Goal: Navigation & Orientation: Go to known website

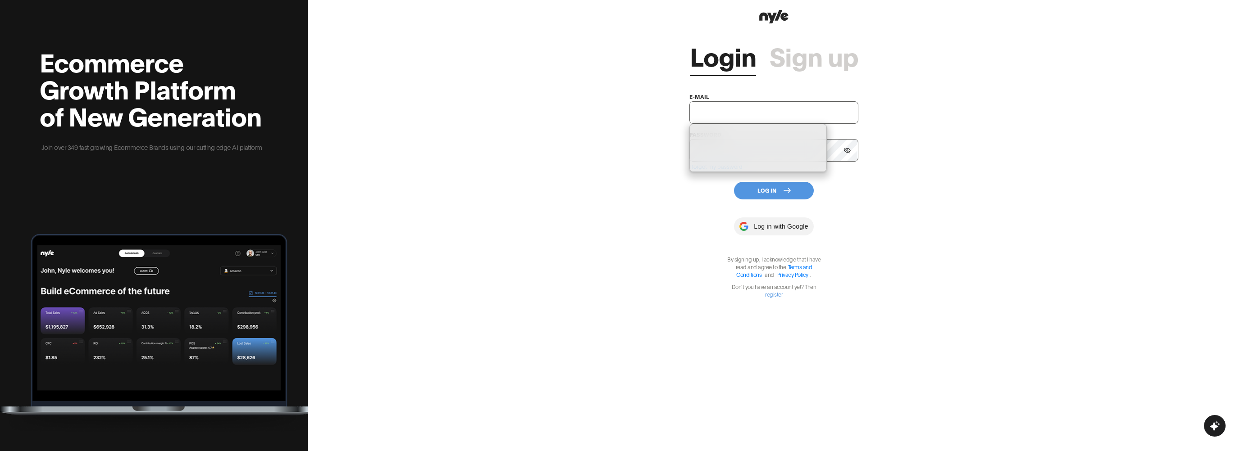
click at [125, 102] on h2 "Ecommerce Growth Platform of New Generation" at bounding box center [152, 88] width 224 height 81
